Goal: Task Accomplishment & Management: Manage account settings

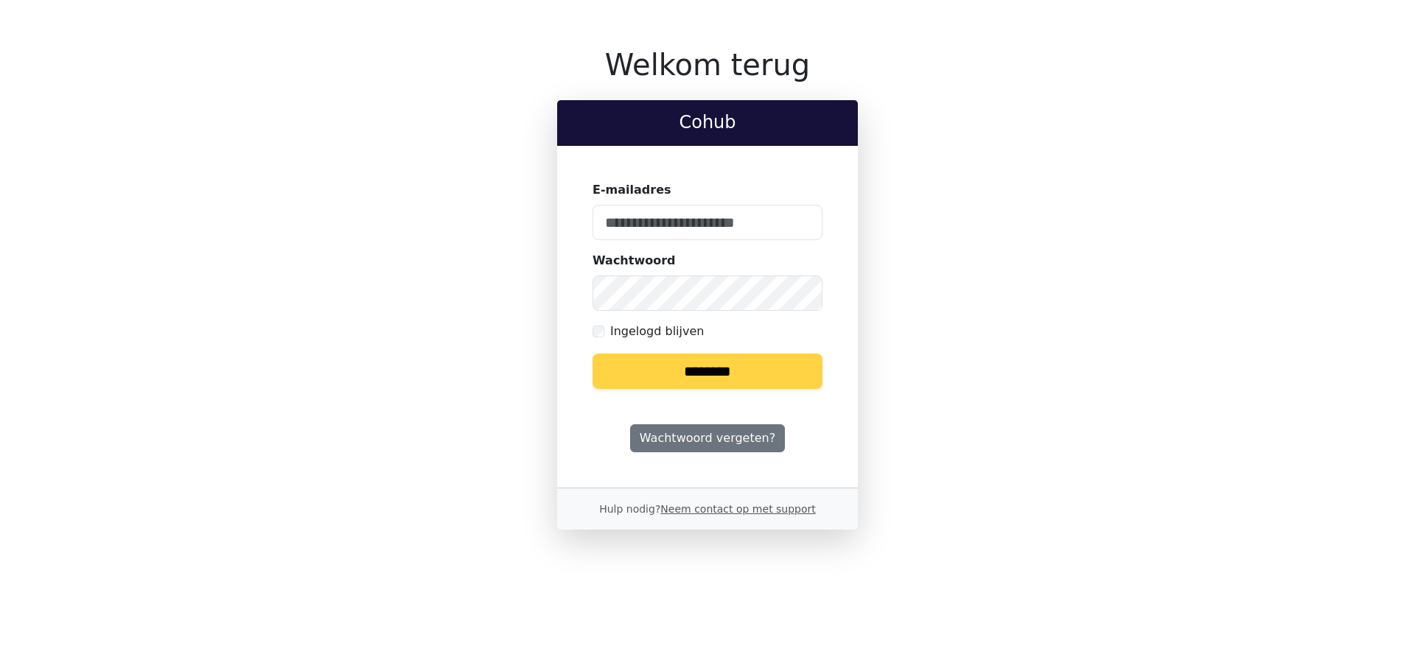
type input "**********"
click at [753, 357] on input "********" at bounding box center [708, 371] width 230 height 35
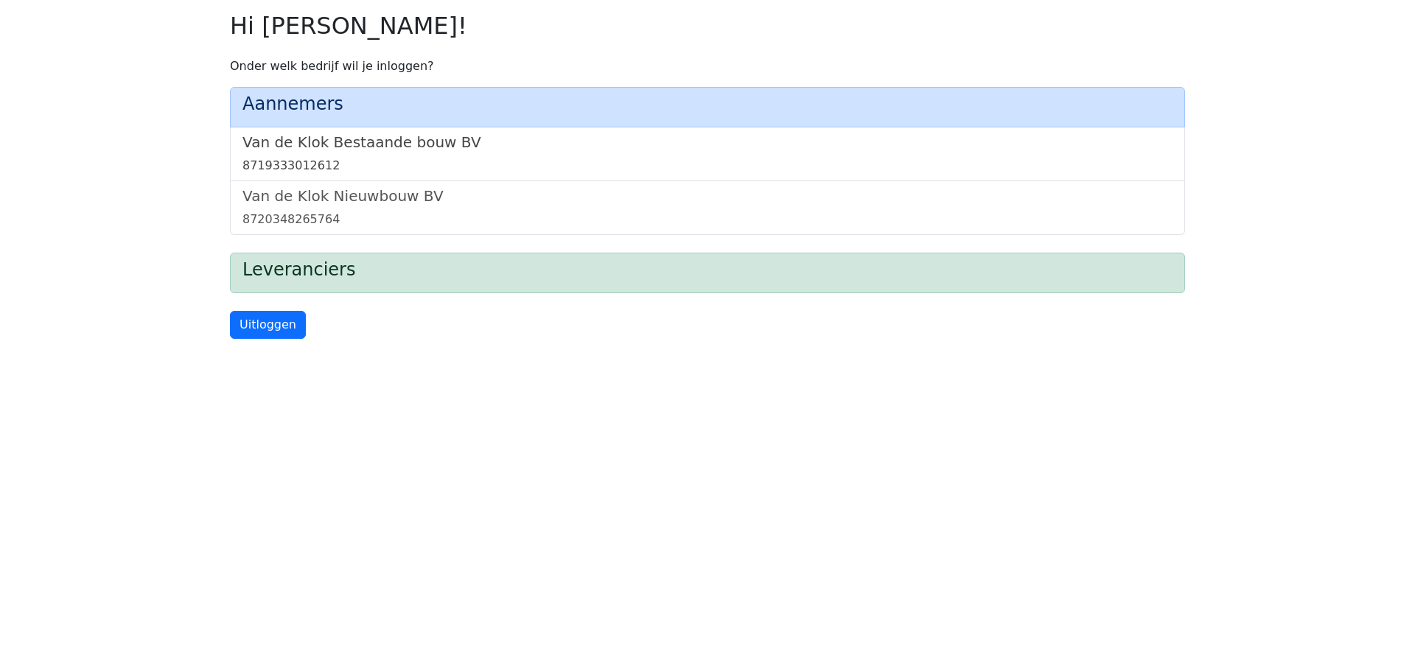
click at [427, 159] on div "8719333012612" at bounding box center [707, 166] width 930 height 18
